Goal: Information Seeking & Learning: Learn about a topic

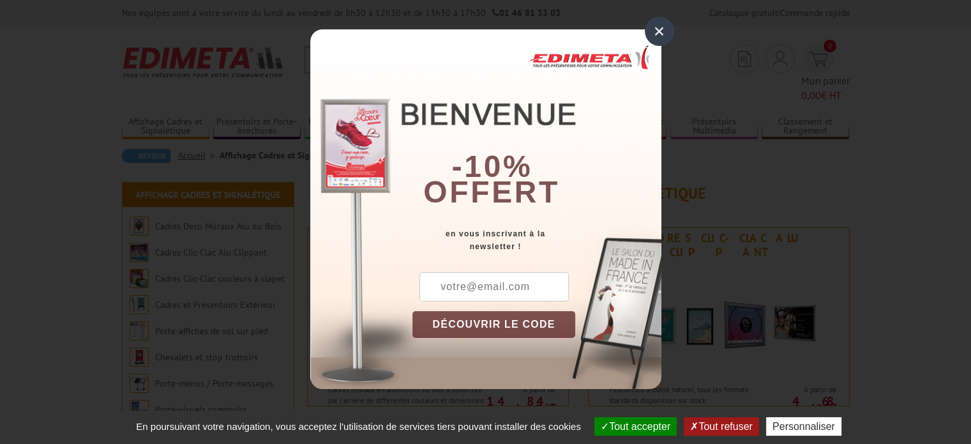
click at [657, 30] on div "×" at bounding box center [659, 31] width 29 height 29
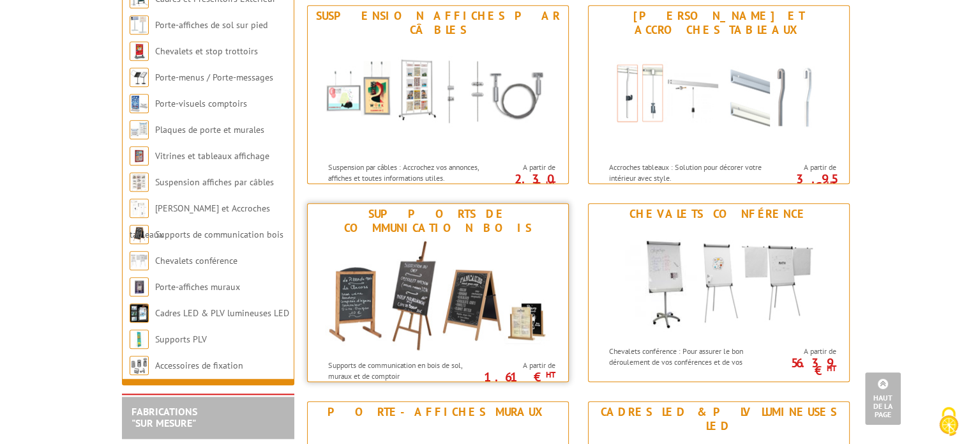
scroll to position [1214, 0]
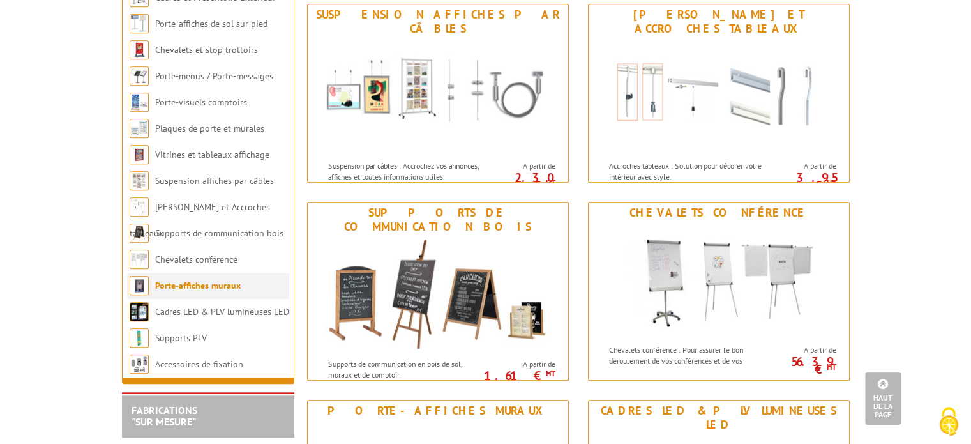
click at [207, 284] on link "Porte-affiches muraux" at bounding box center [198, 285] width 86 height 11
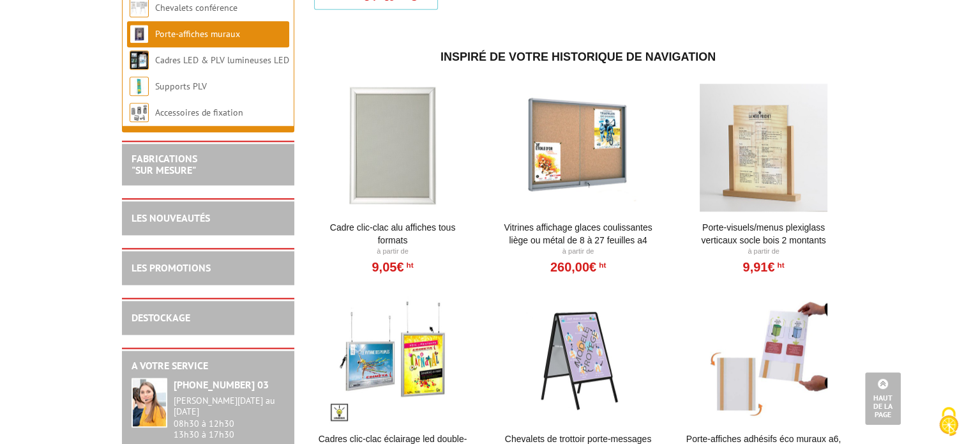
scroll to position [1533, 0]
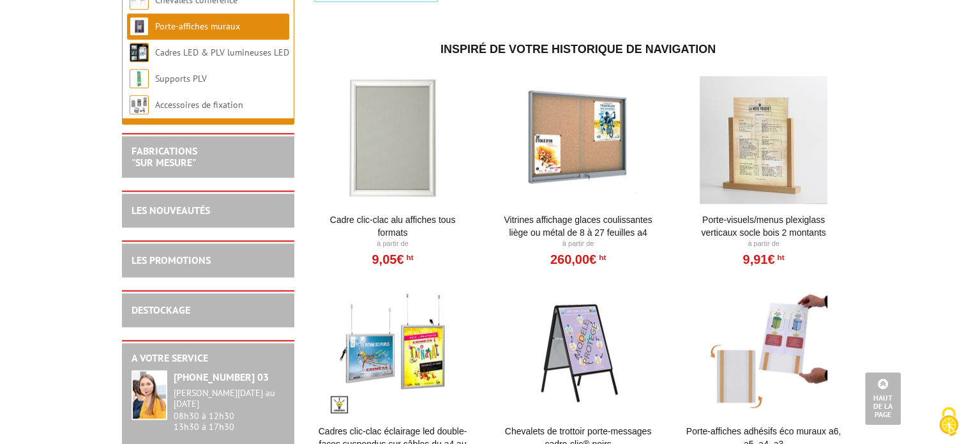
click at [411, 165] on div at bounding box center [393, 140] width 158 height 128
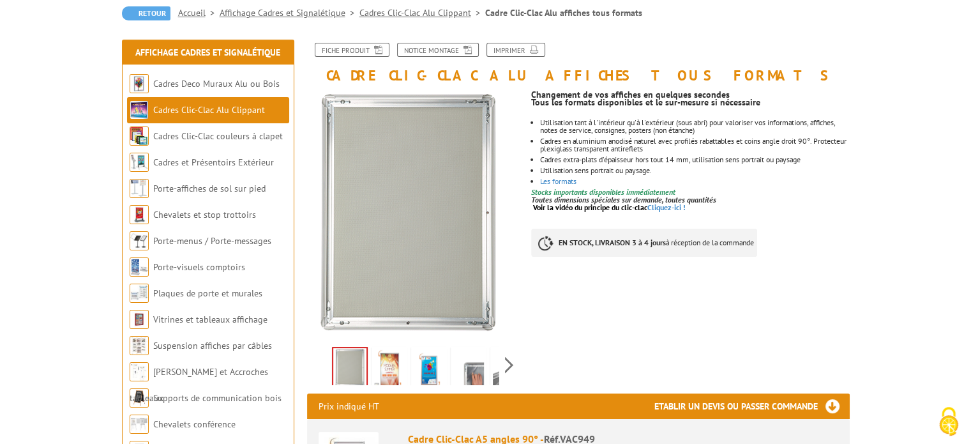
scroll to position [128, 0]
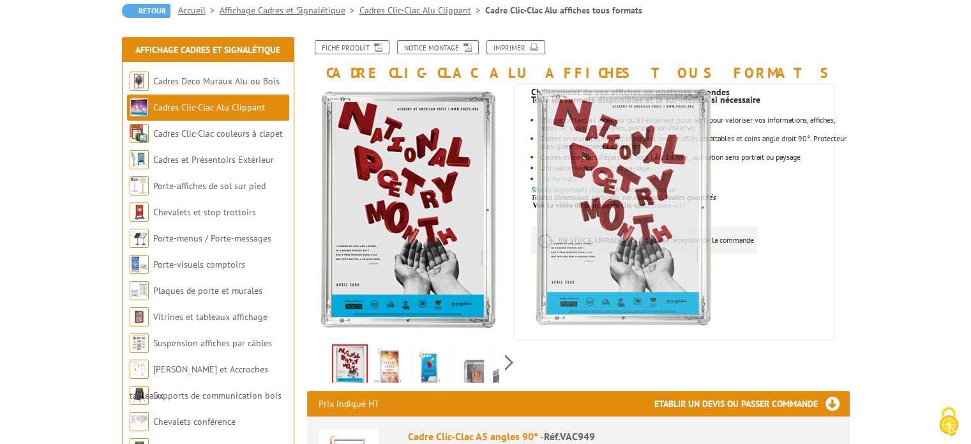
click at [391, 366] on img at bounding box center [389, 367] width 31 height 40
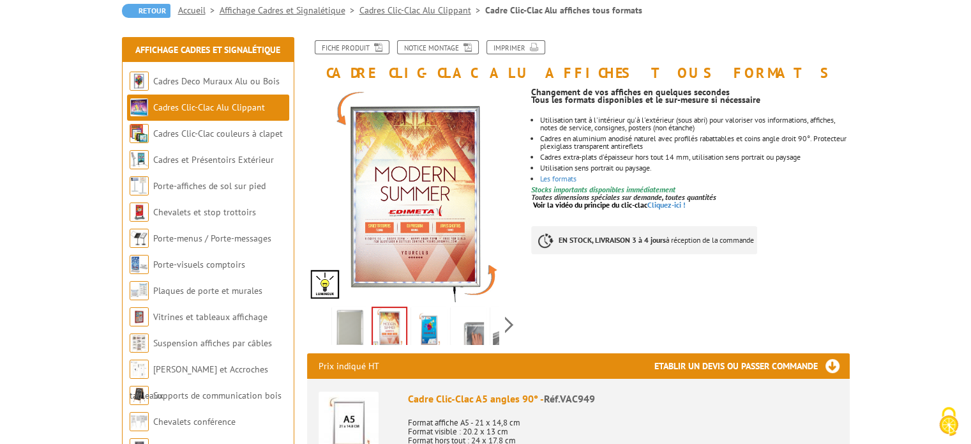
click at [427, 330] on img at bounding box center [429, 329] width 31 height 40
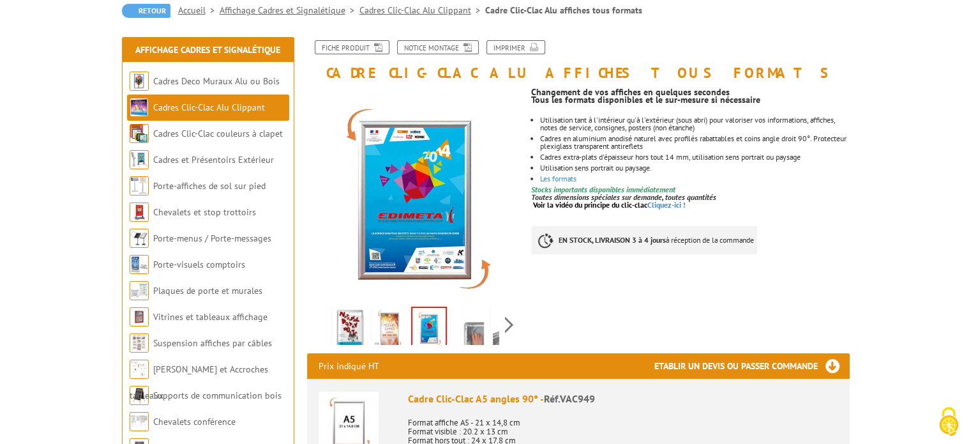
click at [482, 329] on img at bounding box center [468, 329] width 31 height 40
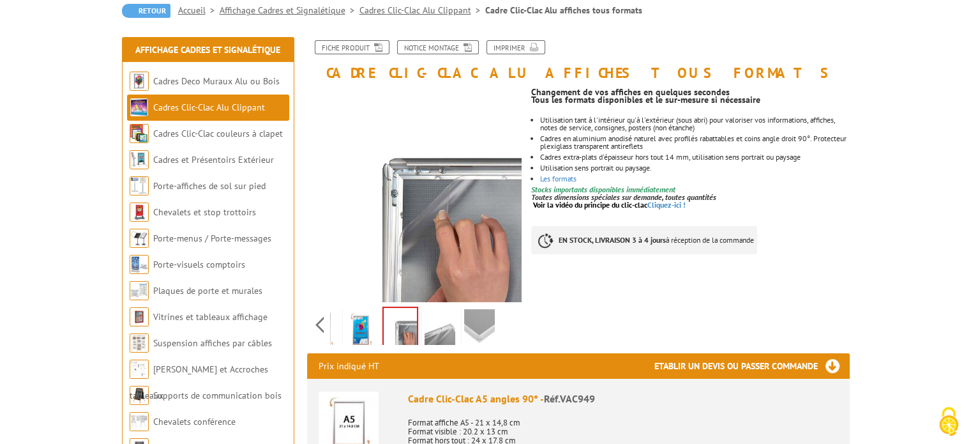
click at [508, 324] on div "Previous Next" at bounding box center [414, 324] width 215 height 45
click at [432, 331] on img at bounding box center [440, 329] width 31 height 40
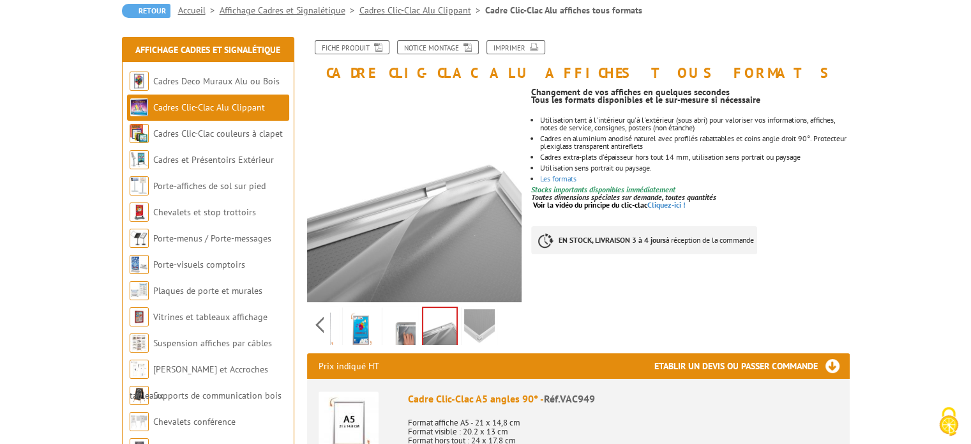
click at [468, 328] on img at bounding box center [479, 329] width 31 height 40
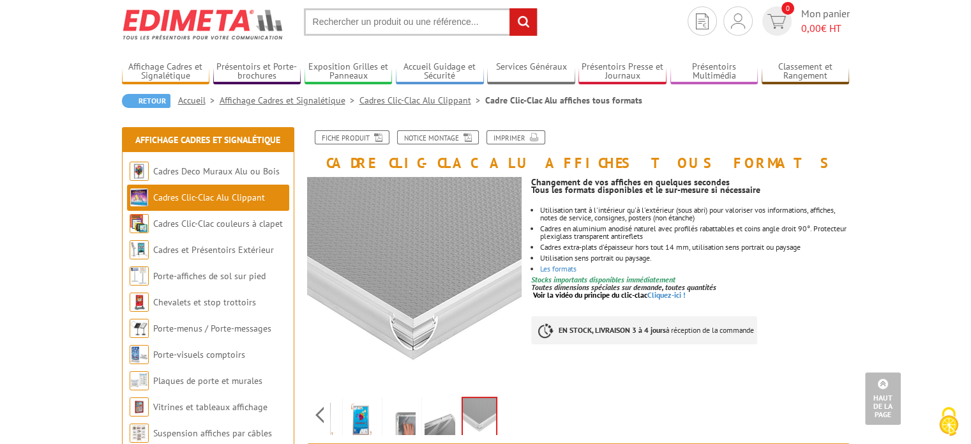
scroll to position [0, 0]
